Goal: Task Accomplishment & Management: Use online tool/utility

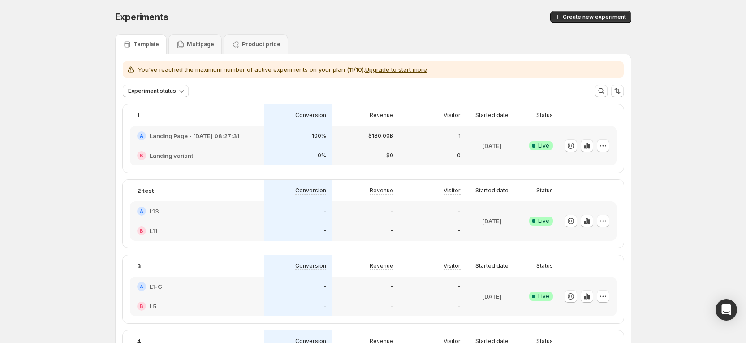
click at [210, 232] on div "B L11" at bounding box center [197, 230] width 120 height 9
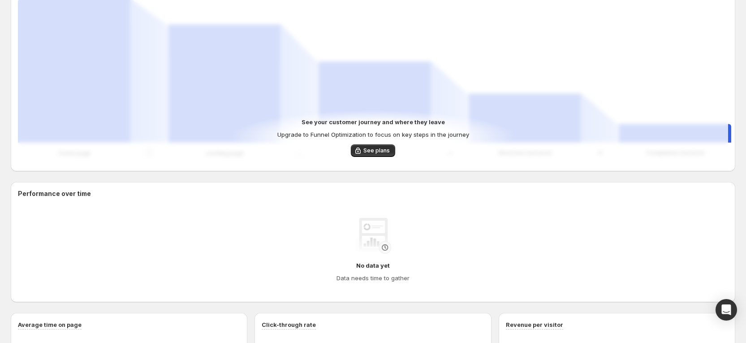
scroll to position [299, 0]
